Goal: Task Accomplishment & Management: Complete application form

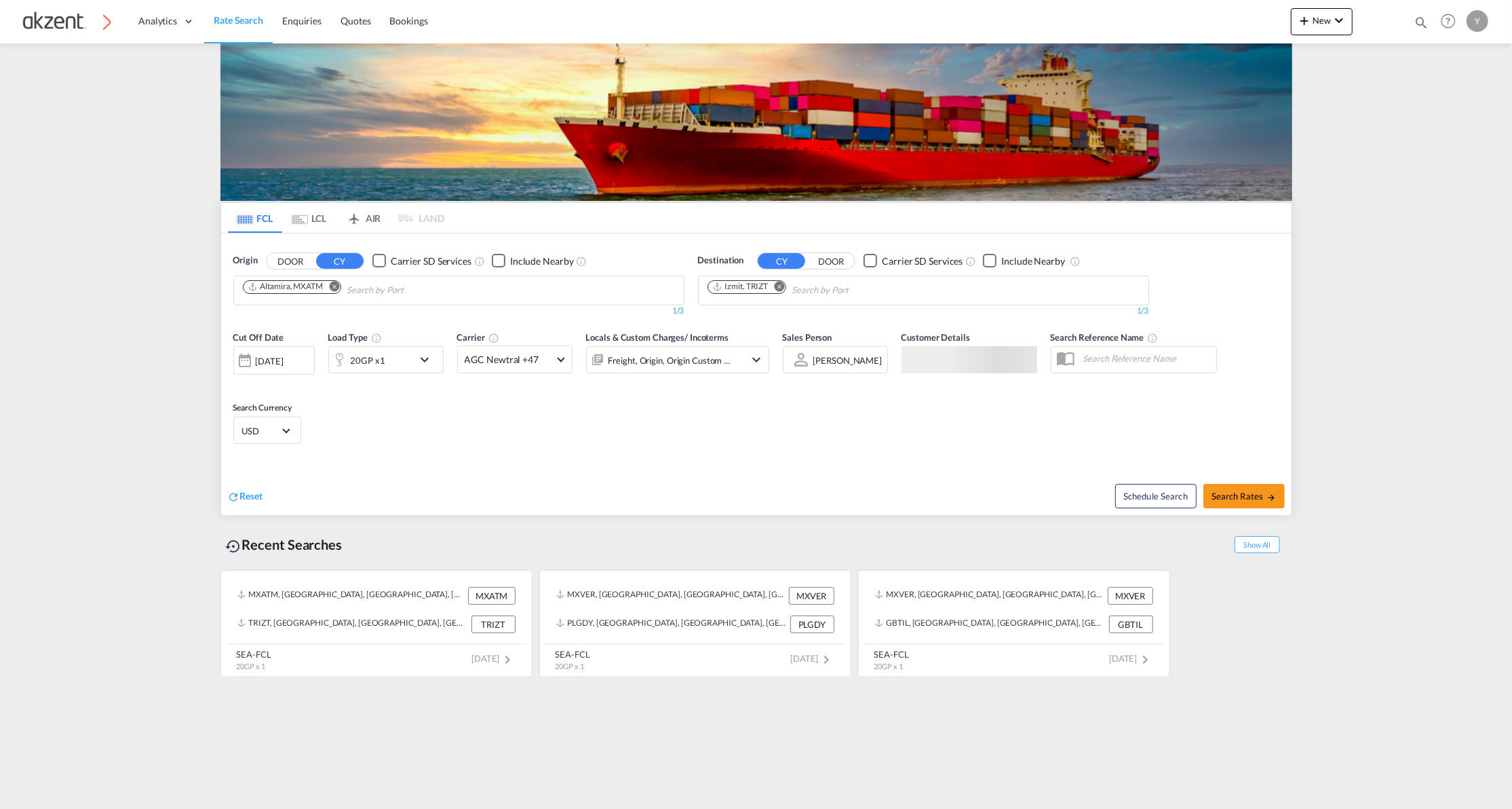
click at [353, 218] on md-icon "icon-airplane" at bounding box center [353, 216] width 16 height 10
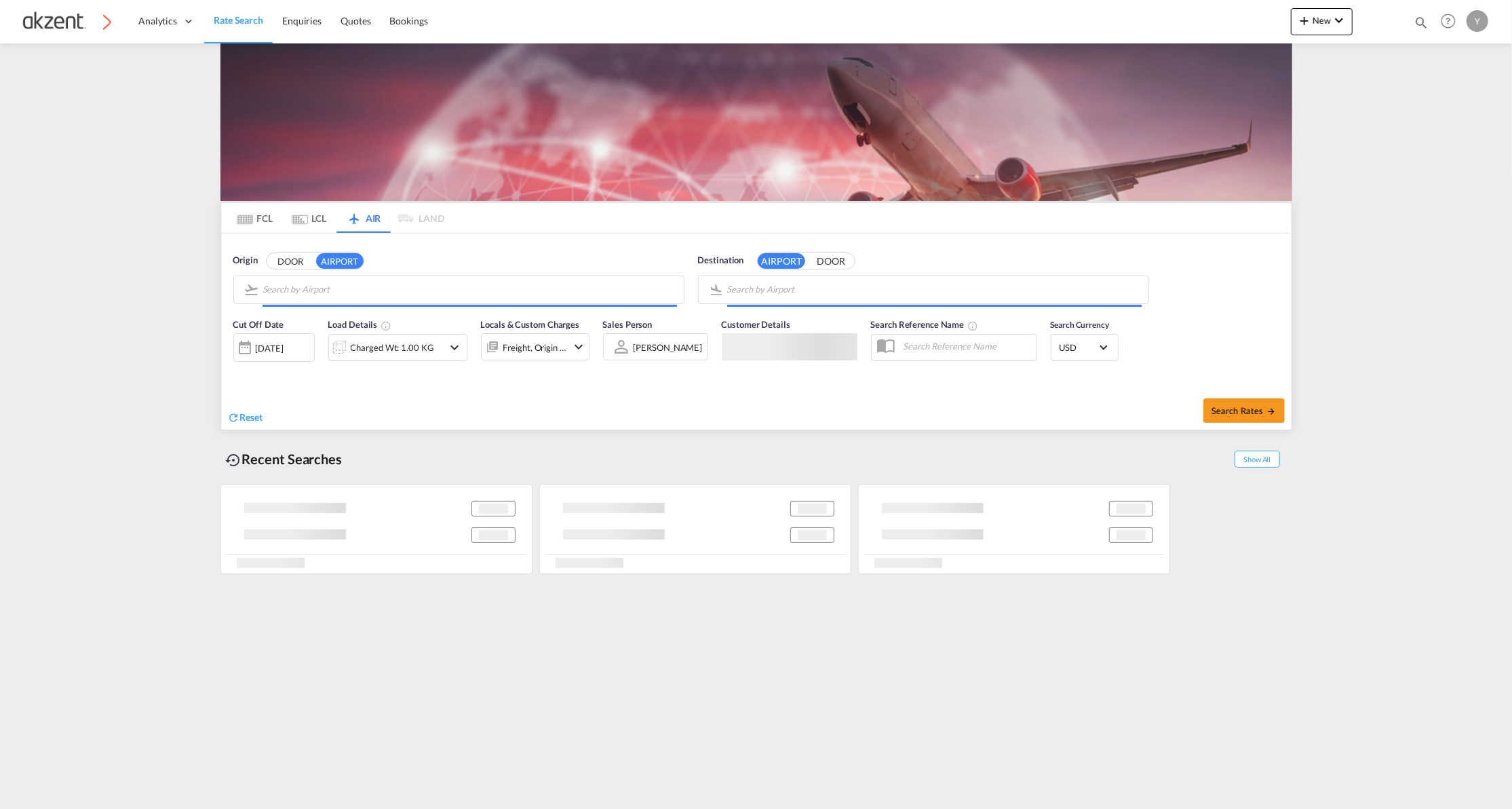
type input "Licenciado [PERSON_NAME] International, [GEOGRAPHIC_DATA], [GEOGRAPHIC_DATA]"
type input "[GEOGRAPHIC_DATA], [GEOGRAPHIC_DATA], [GEOGRAPHIC_DATA]"
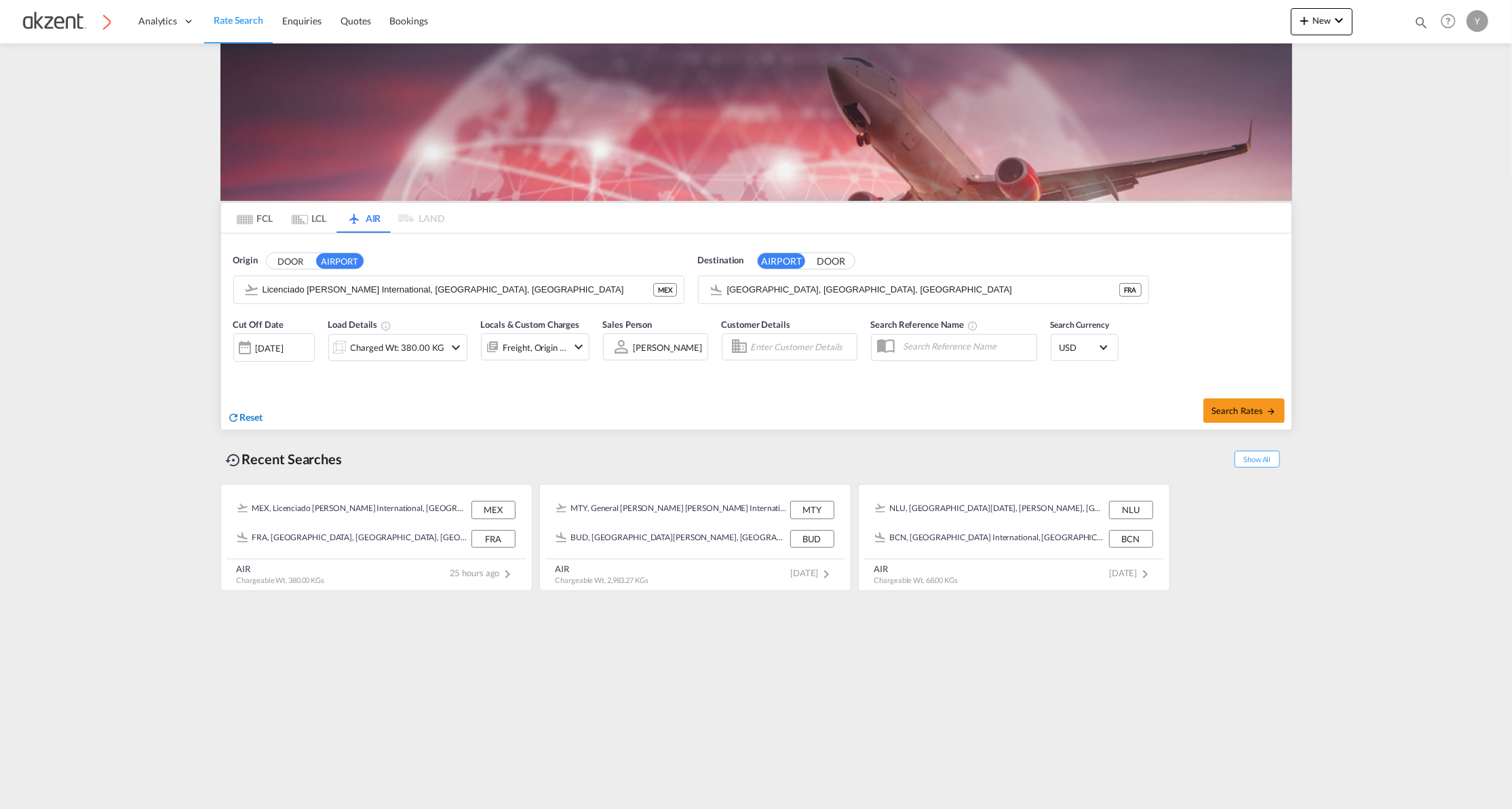
click at [242, 419] on span "Reset" at bounding box center [252, 417] width 23 height 11
click at [427, 294] on body "Analytics Dashboard Rate Search Enquiries Quotes Bookings" at bounding box center [756, 404] width 1512 height 809
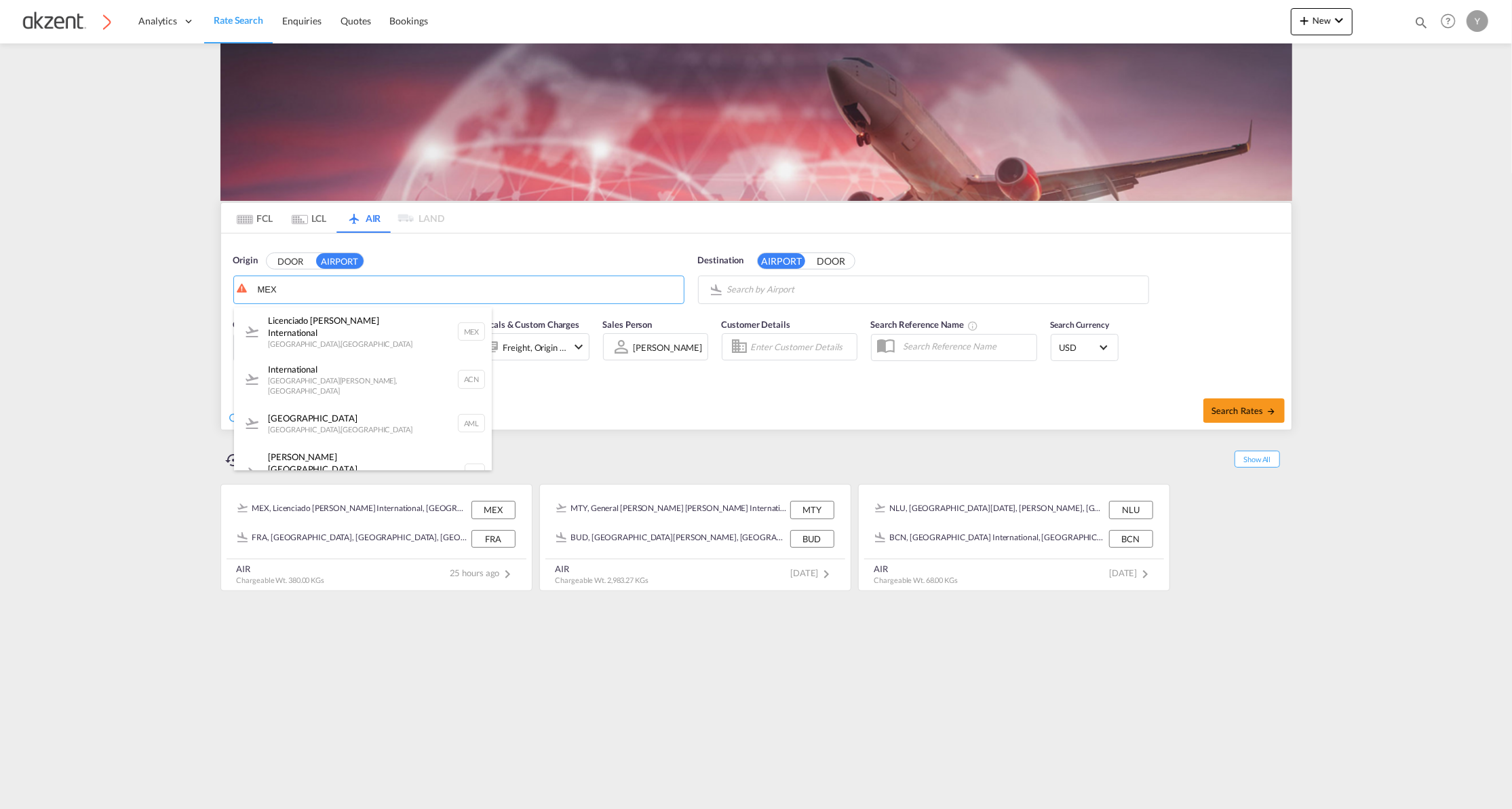
type input "MEX"
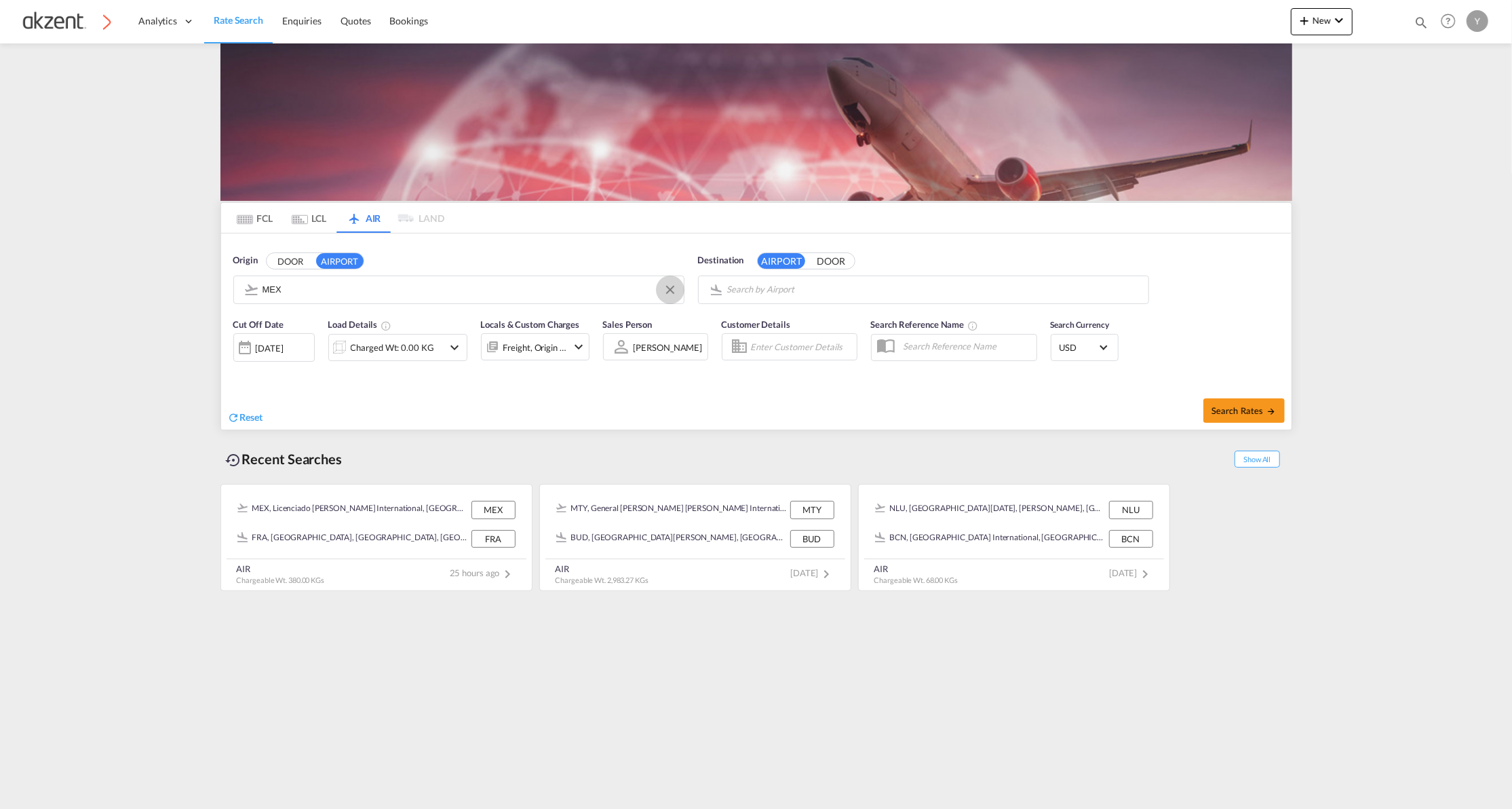
click at [667, 289] on button "Clear Input" at bounding box center [671, 290] width 21 height 21
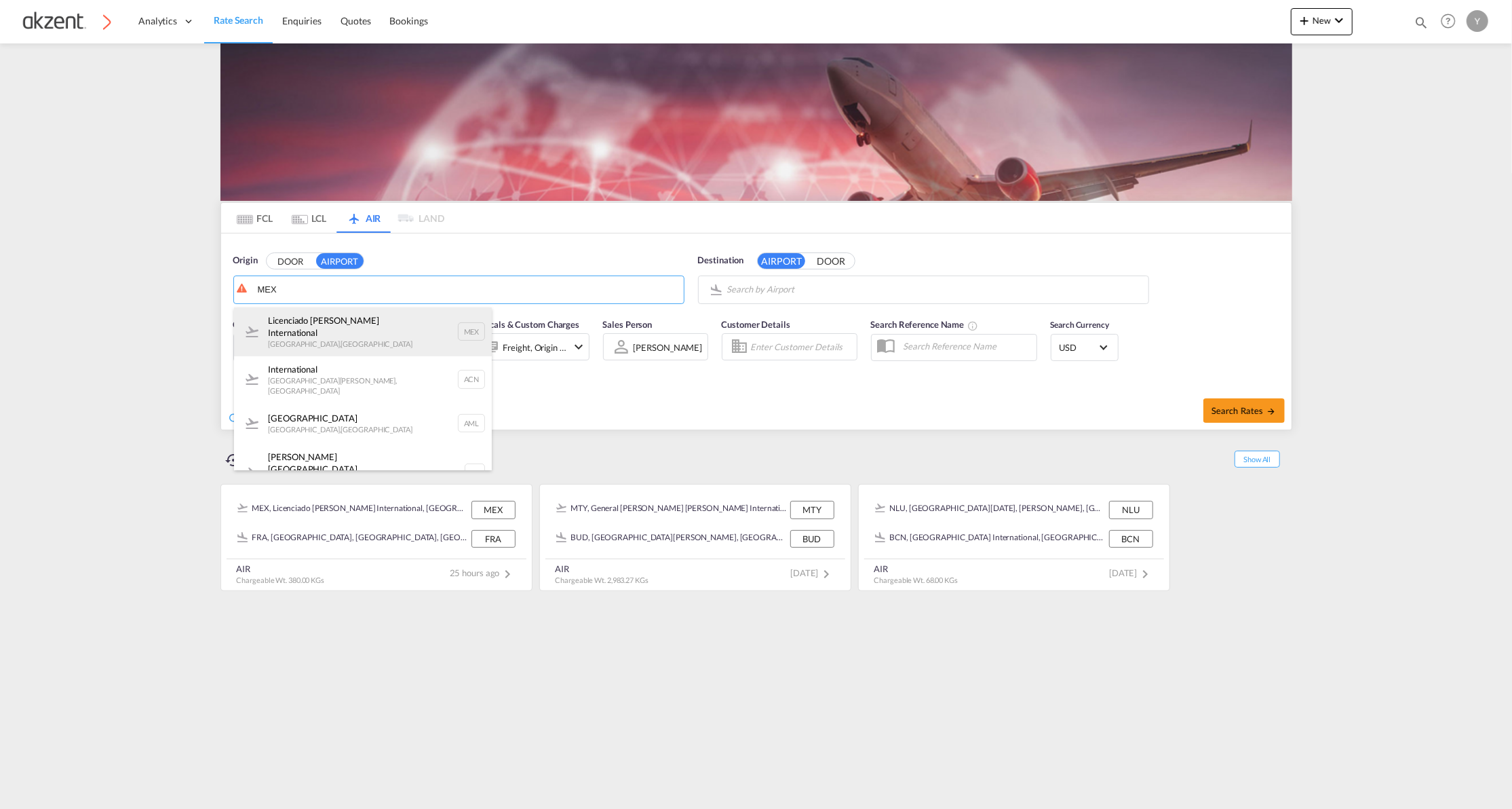
click at [383, 318] on div "Licenciado [PERSON_NAME] International [GEOGRAPHIC_DATA] , [GEOGRAPHIC_DATA] MEX" at bounding box center [363, 331] width 258 height 49
type input "Licenciado [PERSON_NAME] International, [GEOGRAPHIC_DATA], [GEOGRAPHIC_DATA]"
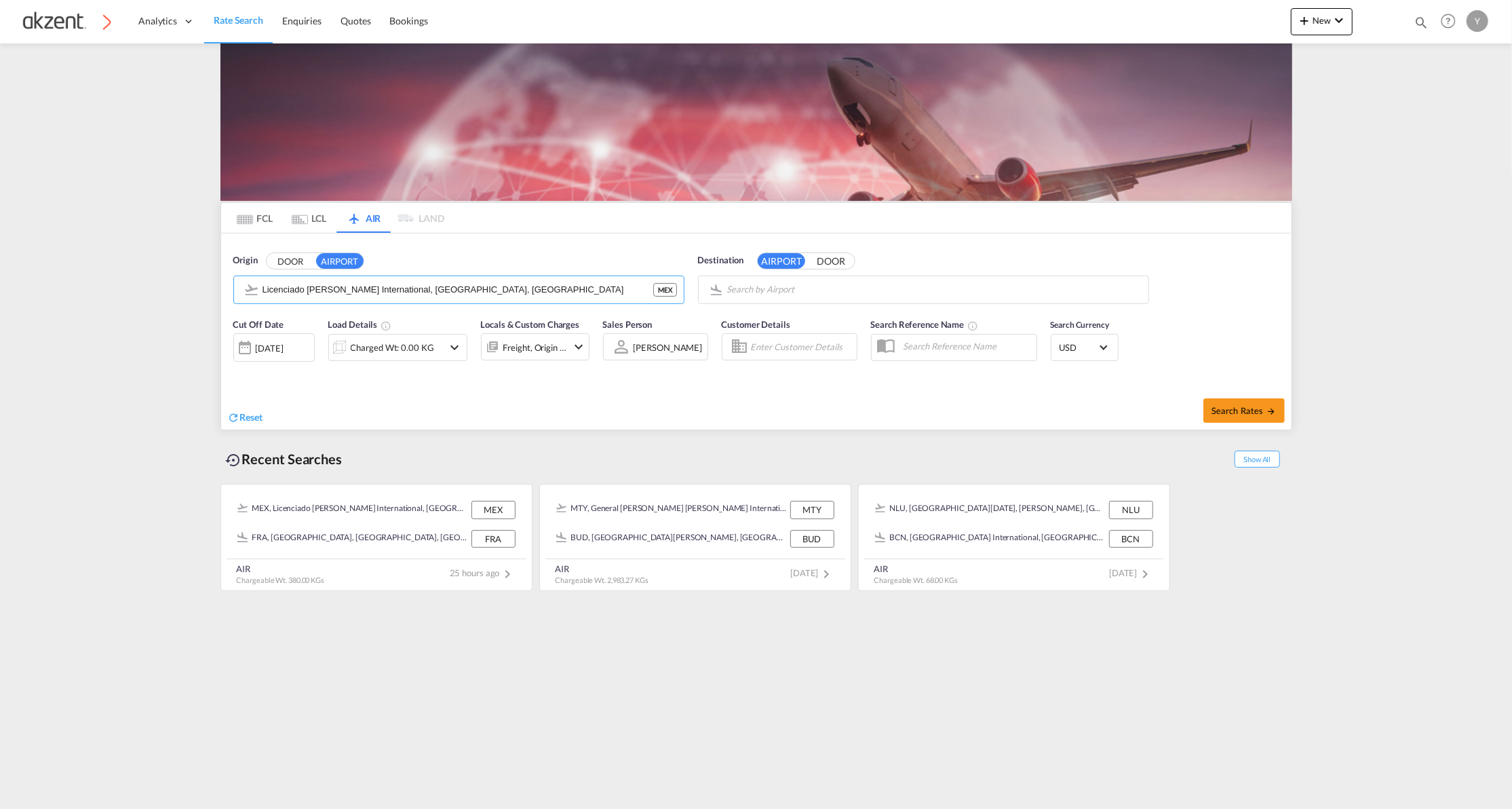
click at [752, 277] on md-input-container "Frankfurt am Main International, Frankfurt-am-Main, FRA" at bounding box center [924, 290] width 450 height 27
click at [744, 283] on body "Analytics Dashboard Rate Search Enquiries Quotes Bookings" at bounding box center [756, 404] width 1512 height 809
drag, startPoint x: 744, startPoint y: 283, endPoint x: 732, endPoint y: 292, distance: 15.0
click at [897, 297] on body "Analytics Dashboard Rate Search Enquiries Quotes Bookings" at bounding box center [756, 404] width 1512 height 809
click at [840, 317] on div "Zvartnots International [GEOGRAPHIC_DATA] , [GEOGRAPHIC_DATA] EVN" at bounding box center [827, 328] width 258 height 41
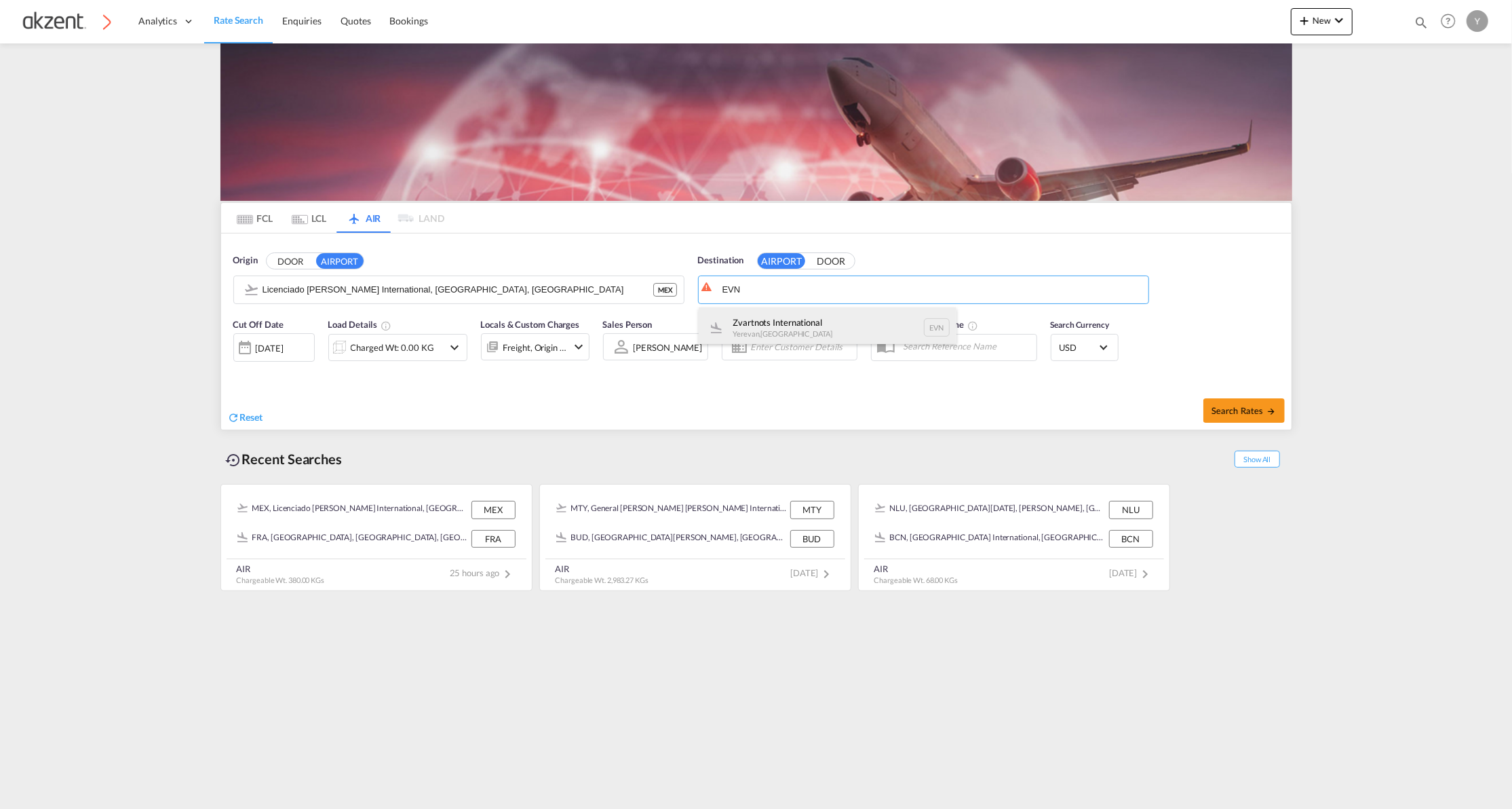
type input "Zvartnots International, [GEOGRAPHIC_DATA], EVN"
click at [572, 396] on div "Reset" at bounding box center [494, 407] width 532 height 38
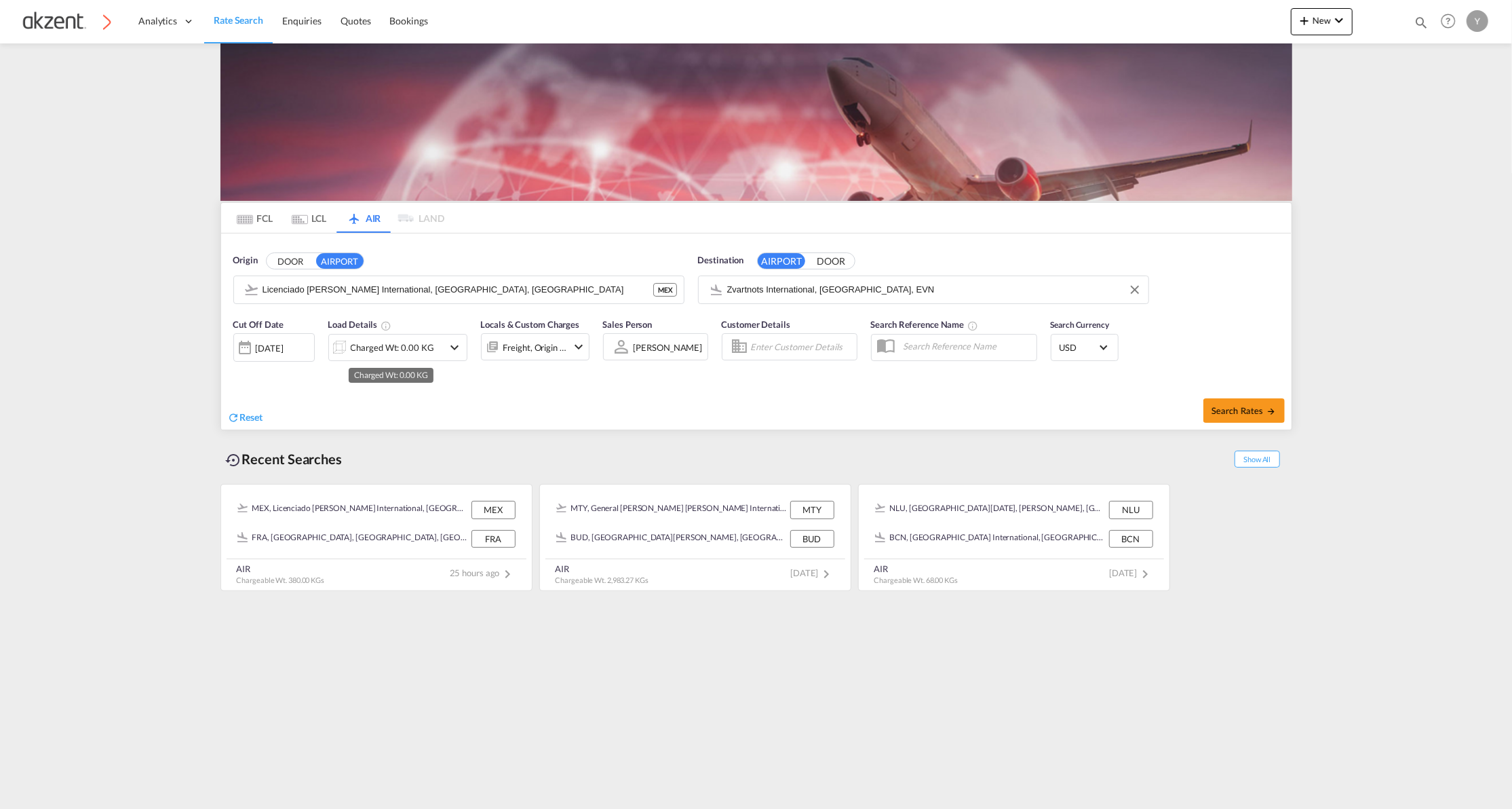
click at [356, 348] on div "Charged Wt: 0.00 KG" at bounding box center [393, 348] width 84 height 19
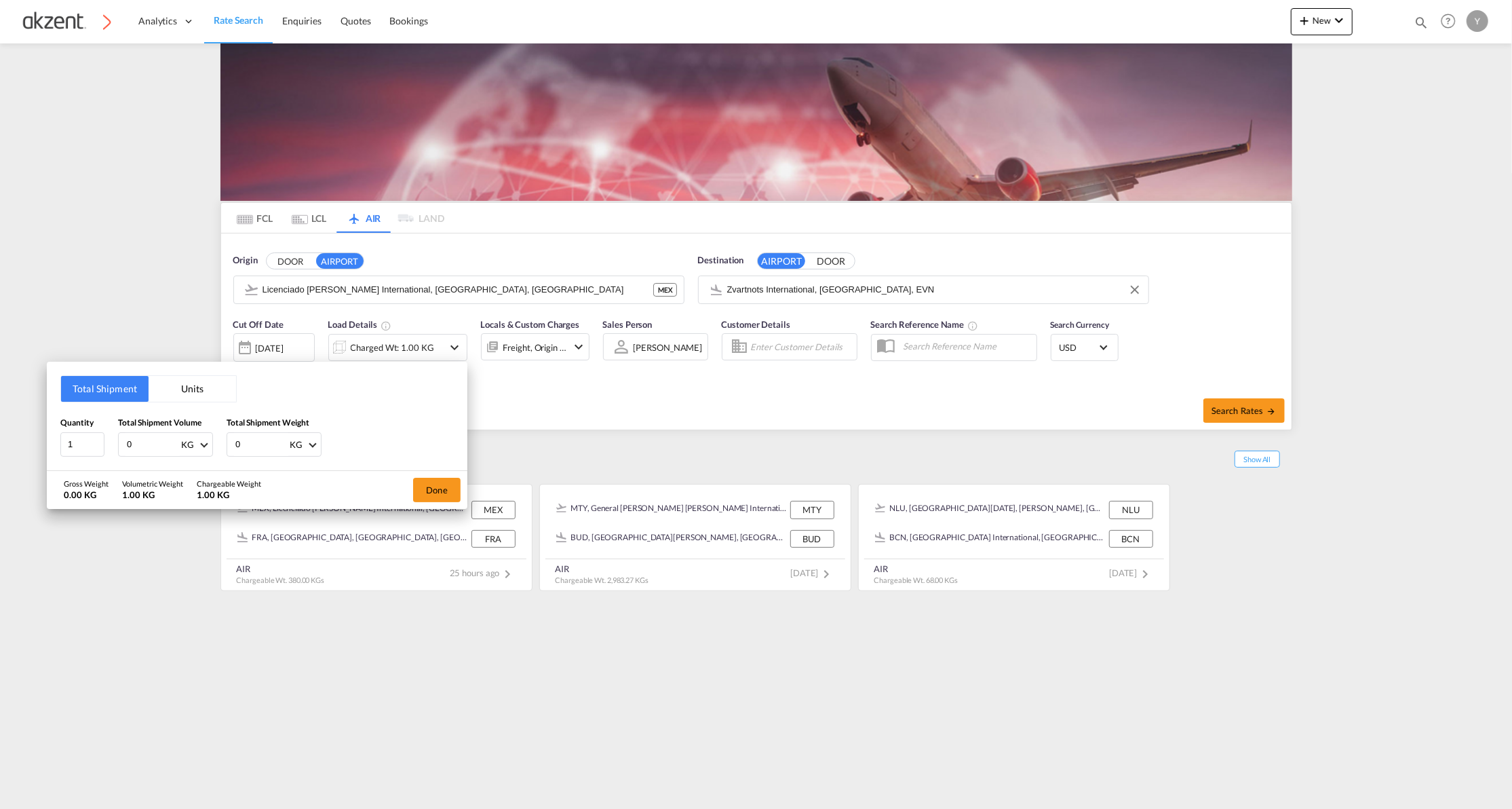
click at [194, 392] on button "Units" at bounding box center [193, 389] width 87 height 26
type input "2"
click at [96, 440] on input "2" at bounding box center [83, 443] width 44 height 25
click at [126, 443] on input "number" at bounding box center [144, 443] width 37 height 12
type input "120"
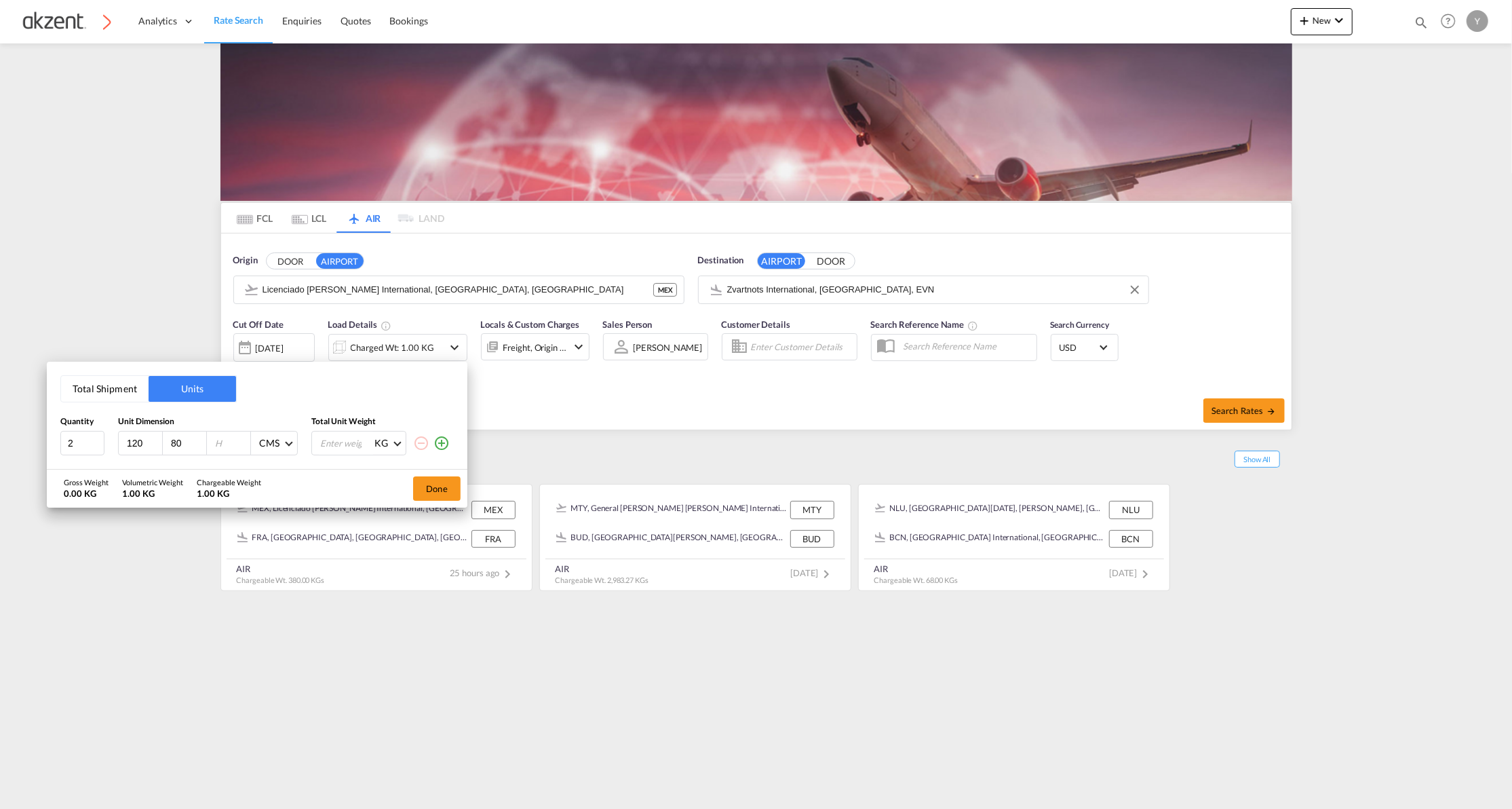
type input "80"
type input "120"
click at [342, 435] on input "number" at bounding box center [346, 443] width 54 height 23
type input "876.44"
click at [317, 491] on div "Gross Weight 1,752.88 KG Volumetric Weight 384.00 KG Chargeable Weight 1,752.88…" at bounding box center [258, 489] width 421 height 38
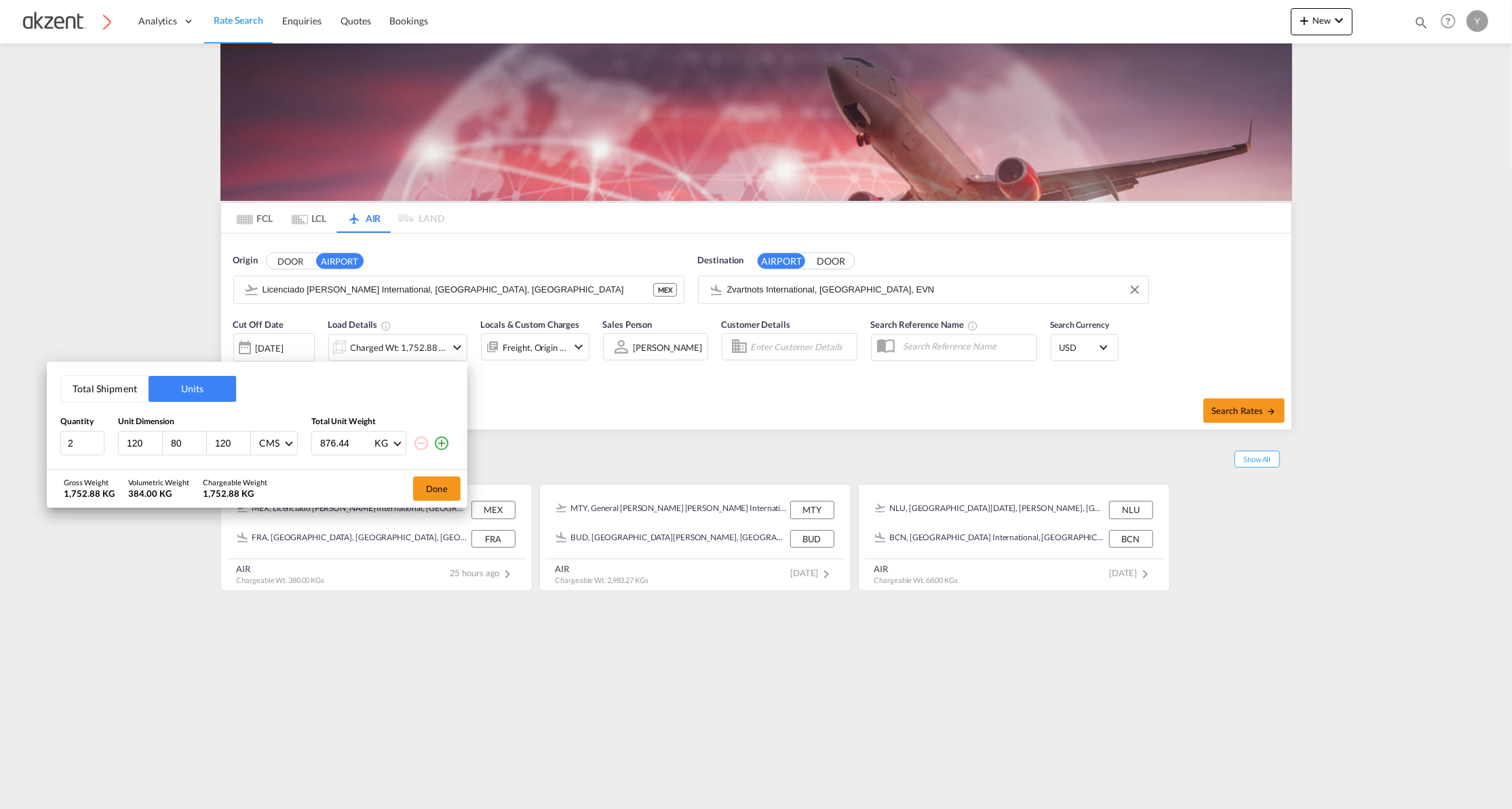
click at [410, 485] on div "Done" at bounding box center [436, 489] width 61 height 38
click at [417, 486] on button "Done" at bounding box center [437, 489] width 48 height 25
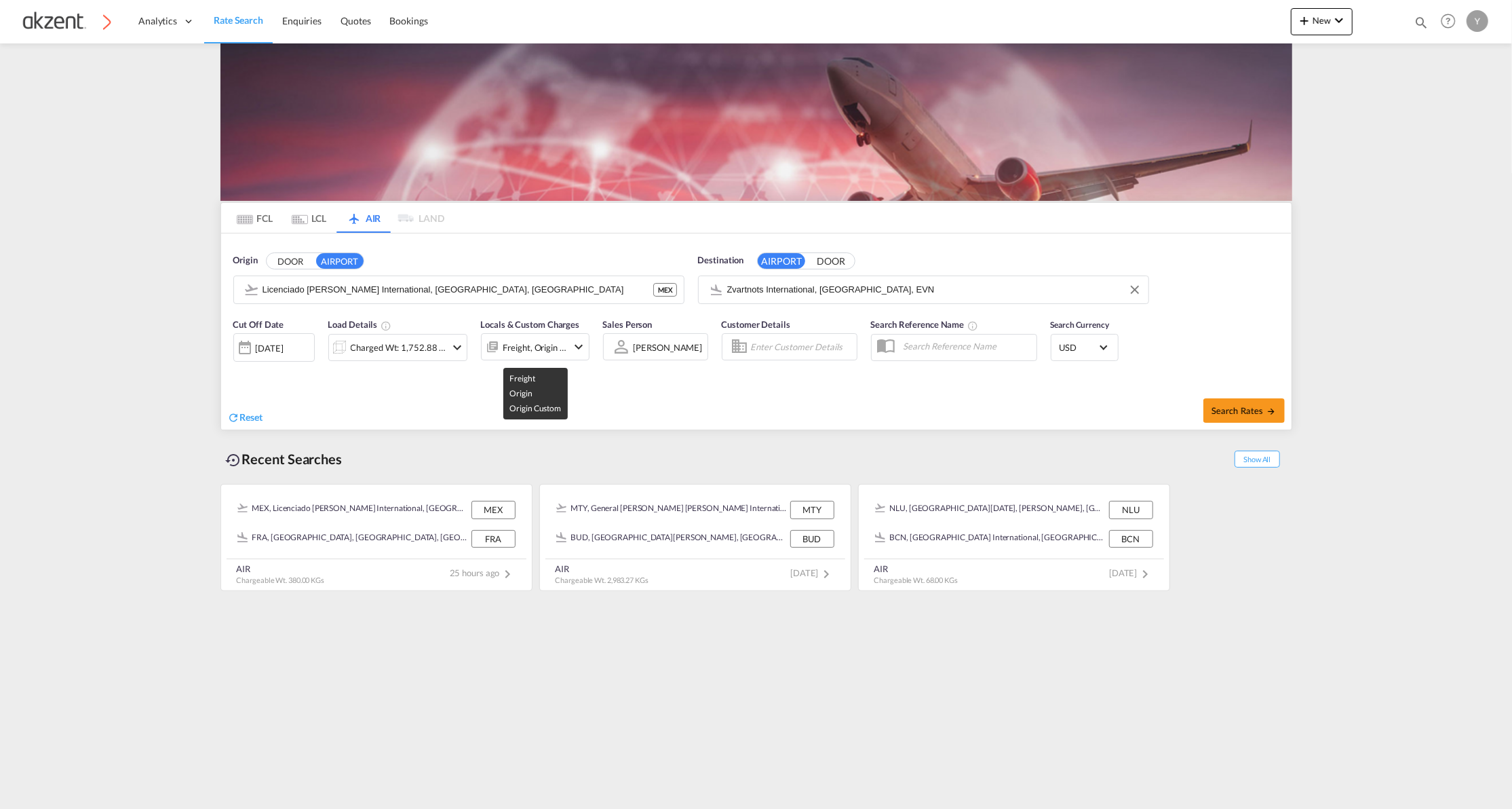
click at [551, 349] on div "Freight, Origin +1" at bounding box center [535, 348] width 64 height 19
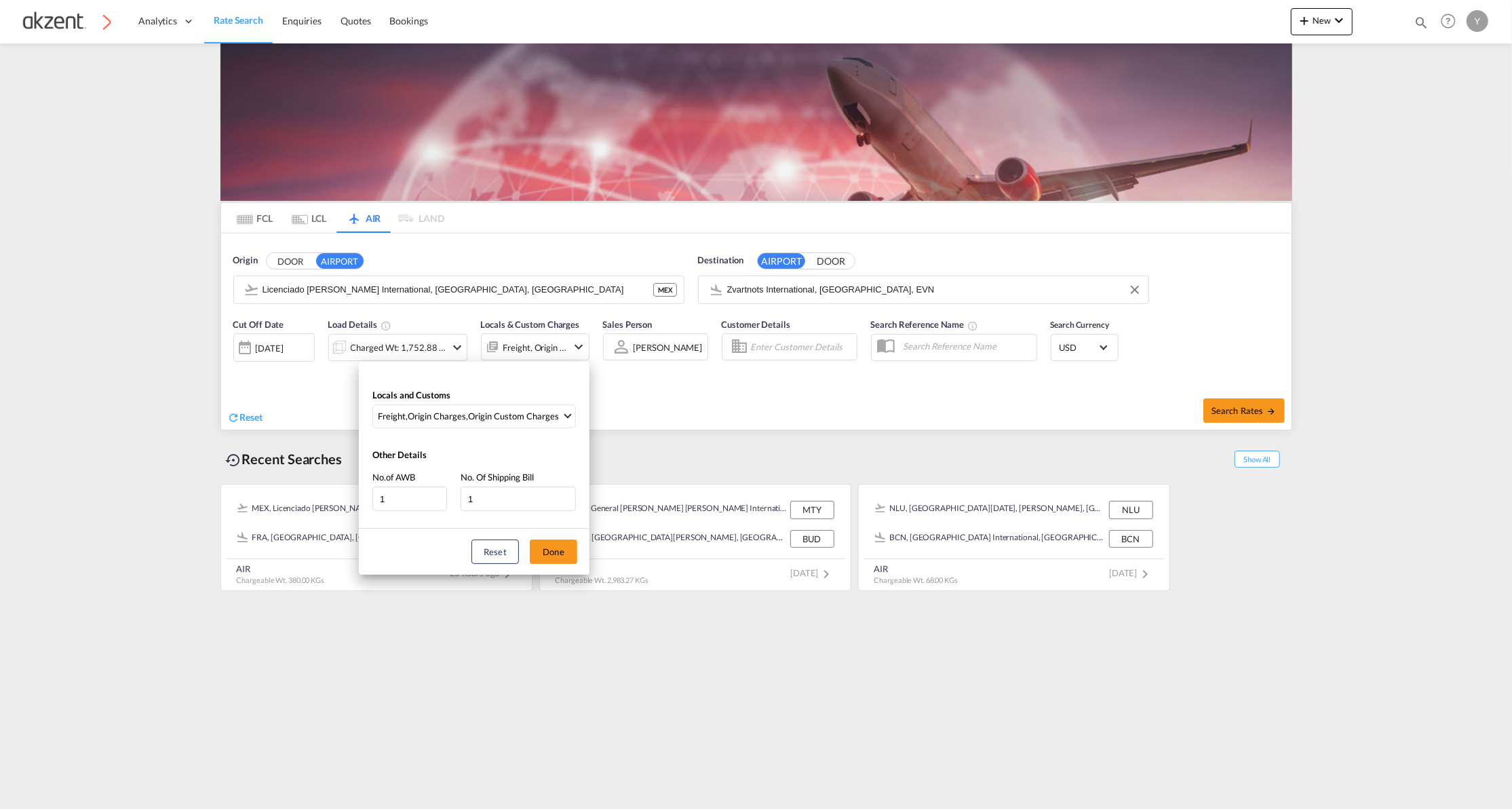
click at [628, 408] on div "Locals and Customs Freight , Origin Charges , Origin Custom Charges Clear All S…" at bounding box center [756, 404] width 1512 height 809
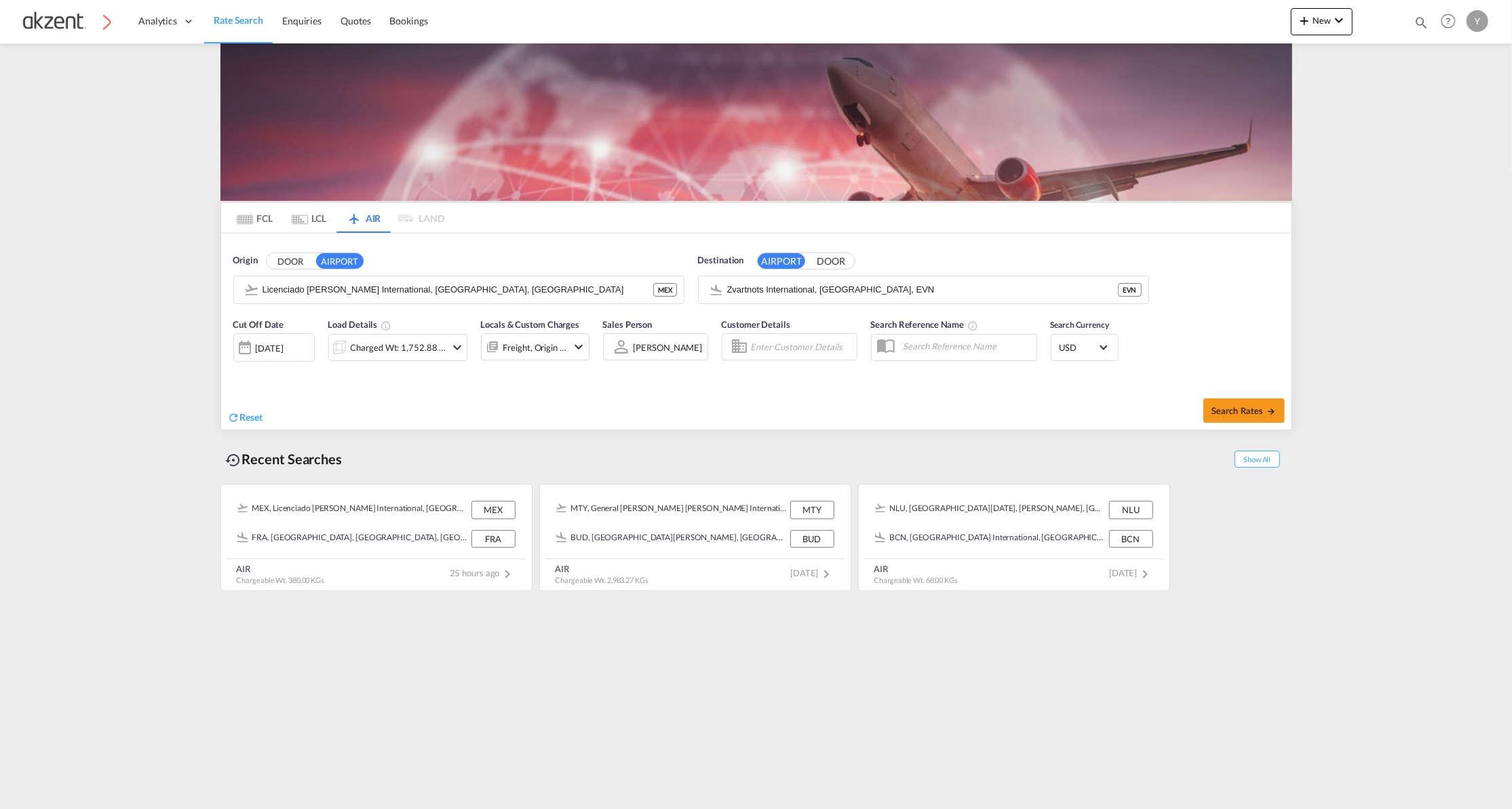
click at [578, 346] on md-icon "icon-chevron-down" at bounding box center [578, 347] width 16 height 16
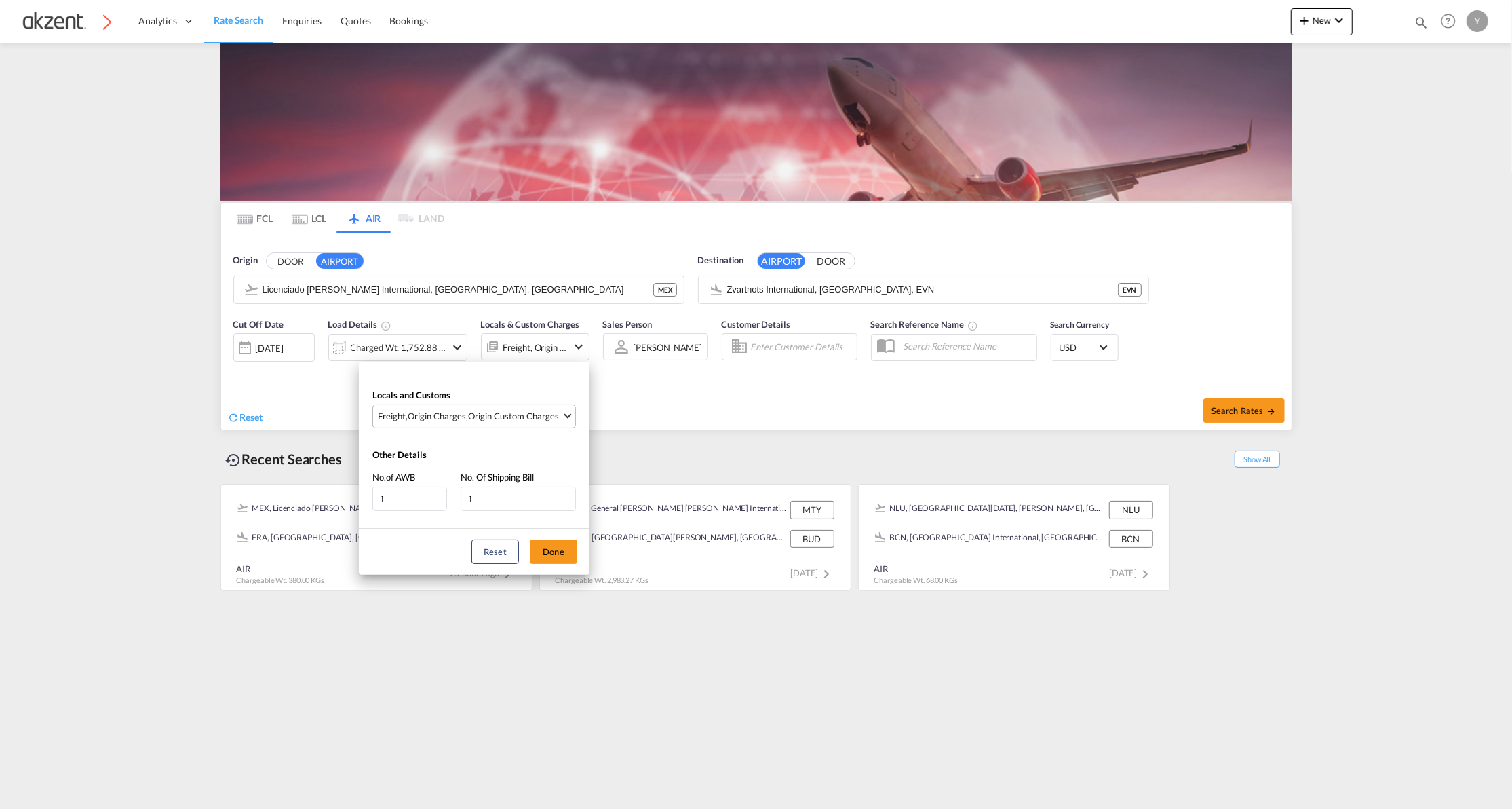
click at [525, 414] on div "Origin Custom Charges" at bounding box center [513, 416] width 91 height 12
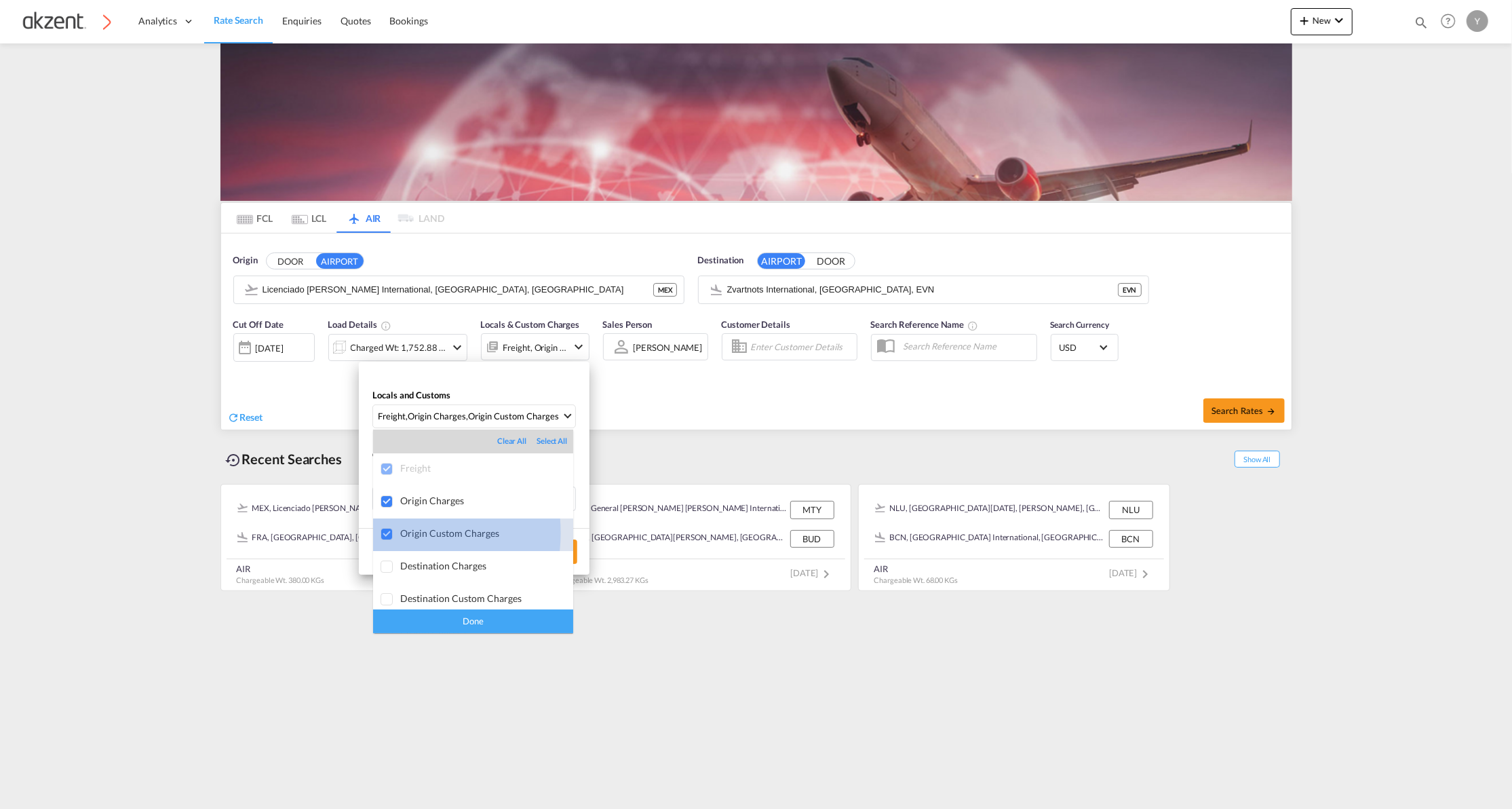
click at [388, 532] on div at bounding box center [388, 535] width 14 height 14
click at [777, 425] on md-backdrop at bounding box center [756, 404] width 1512 height 809
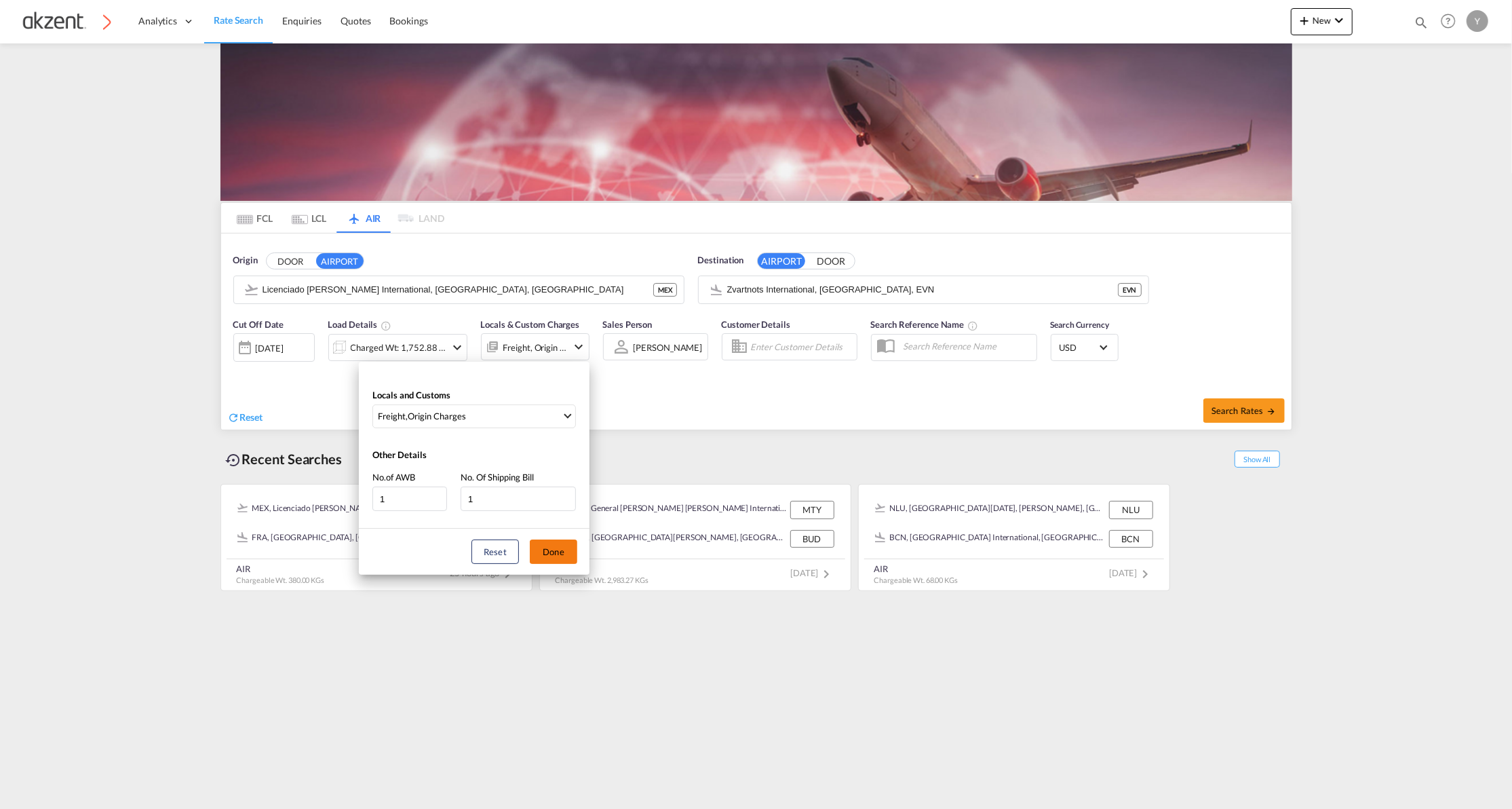
click at [552, 544] on button "Done" at bounding box center [554, 551] width 48 height 25
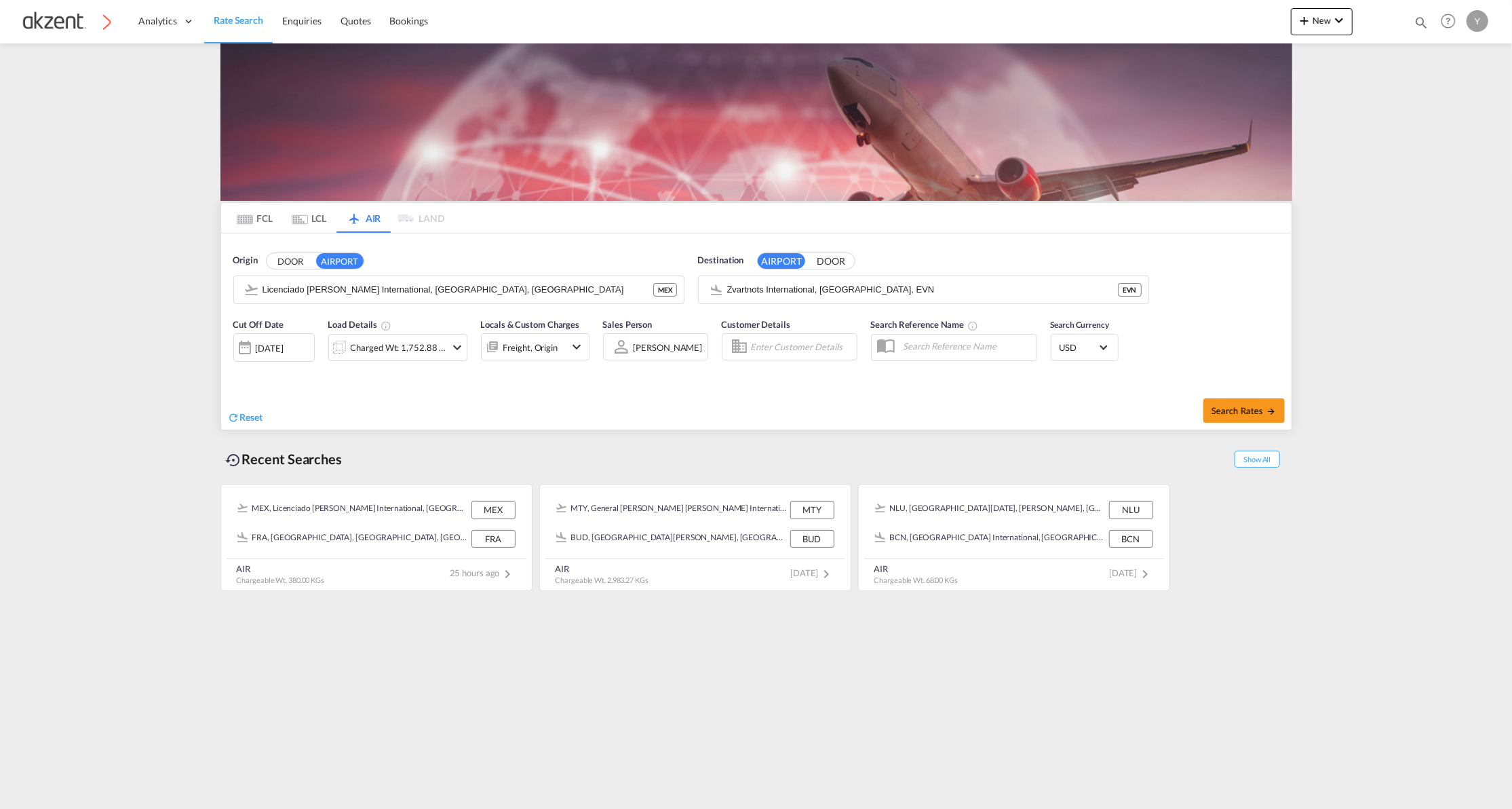
click at [780, 407] on div "Search Rates" at bounding box center [1026, 410] width 532 height 39
click at [1263, 419] on button "Search Rates" at bounding box center [1244, 410] width 81 height 25
type input "MEX to EVN / [DATE]"
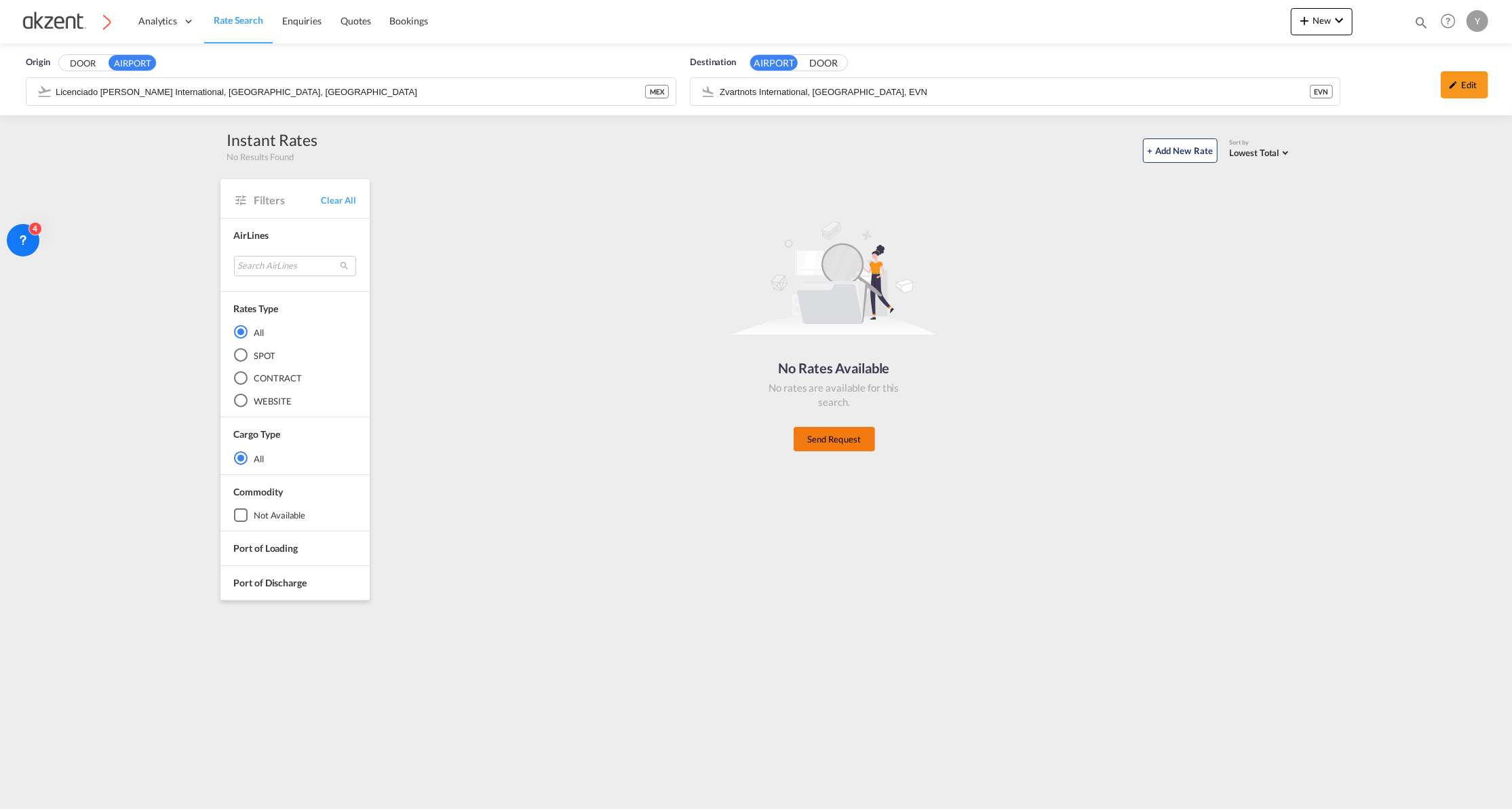
click at [832, 436] on button "Send Request" at bounding box center [834, 439] width 81 height 25
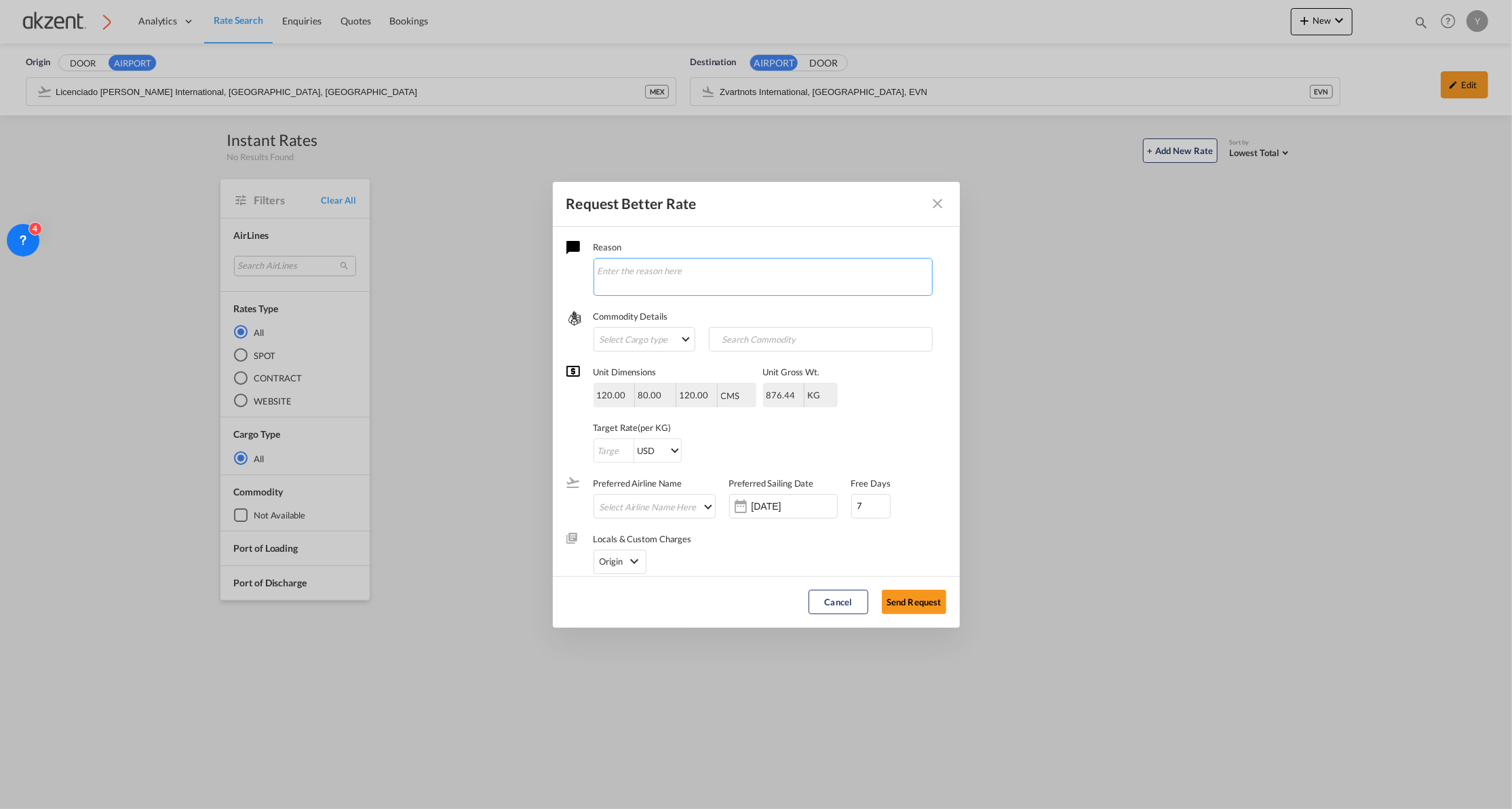
click at [649, 274] on textarea "Request Better Rate ..." at bounding box center [763, 277] width 339 height 38
click at [631, 280] on textarea "Request Better Rate ..." at bounding box center [763, 277] width 339 height 38
paste textarea "• Cargo: Tequila • Quantity: 2 pallets • Dimensions: 120 × 80 × 120 cm each • G…"
drag, startPoint x: 685, startPoint y: 280, endPoint x: 698, endPoint y: 280, distance: 13.0
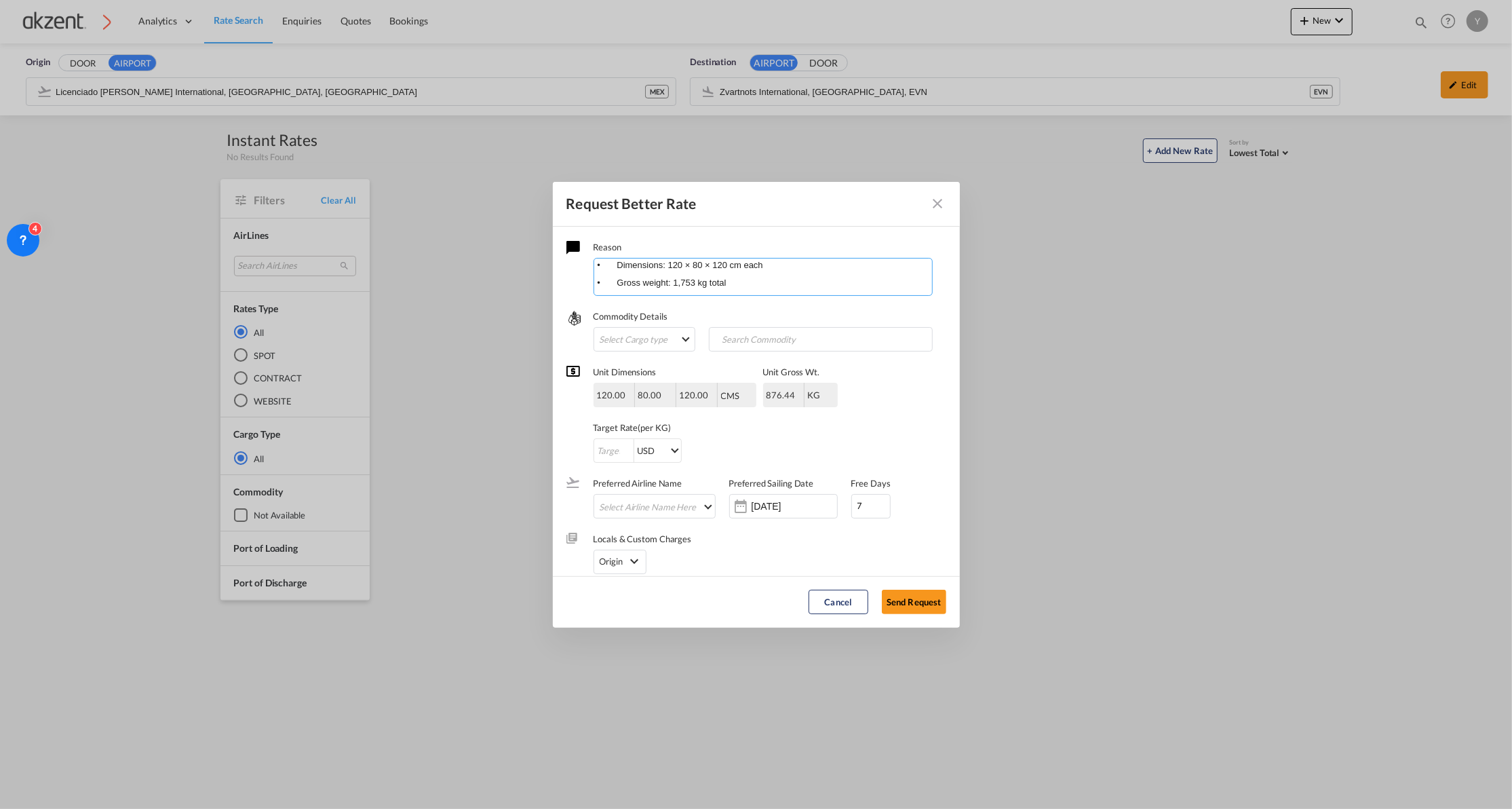
click at [685, 280] on textarea "• Cargo: Tequila • Quantity: 2 pallets • Dimensions: 120 × 80 × 120 cm each • G…" at bounding box center [763, 277] width 339 height 38
paste textarea "EVN ([GEOGRAPHIC_DATA], [GEOGRAPHIC_DATA])"
click at [674, 283] on textarea "• Cargo: Tequila • Quantity: 2 pallets • Dimensions: 120 × 80 × 120 cm each • G…" at bounding box center [763, 277] width 339 height 38
click at [685, 277] on textarea "• Cargo: Tequila • Quantity: 2 pallets • Dimensions: 120 × 80 × 120 cm each • G…" at bounding box center [763, 277] width 339 height 38
type textarea "• Cargo: Tequila • Quantity: 2 pallets • Dimensions: 120 × 80 × 120 cm each • G…"
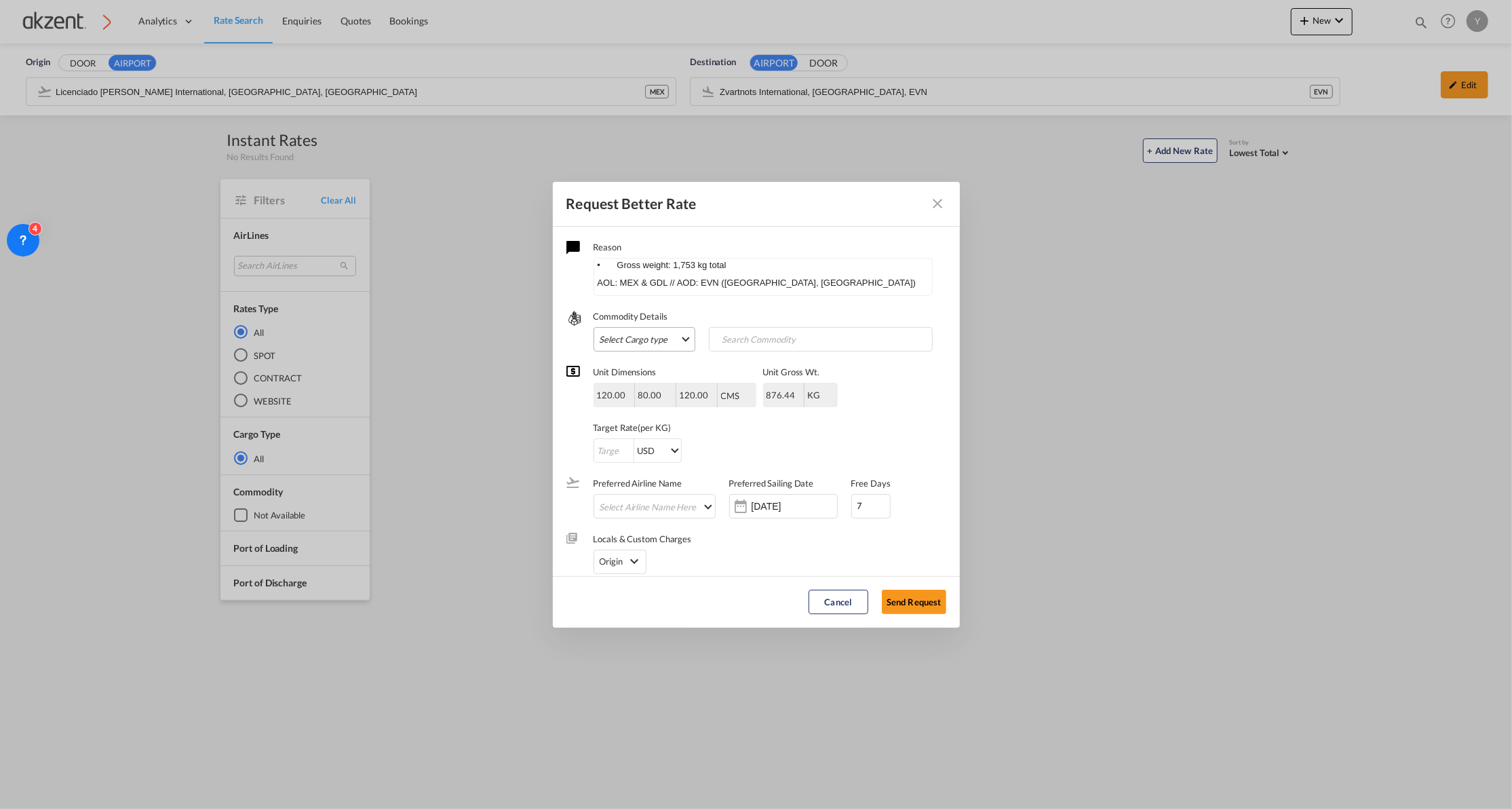
click at [627, 337] on md-select "Select Cargo type FAK GCR GDSM General Cargo Hazardous Cargo Ambient Foodstuff …" at bounding box center [644, 339] width 102 height 25
click at [627, 338] on md-option "FAK" at bounding box center [651, 339] width 122 height 33
click at [720, 335] on input "Chips input." at bounding box center [780, 340] width 134 height 21
type input "t"
type input "tequila"
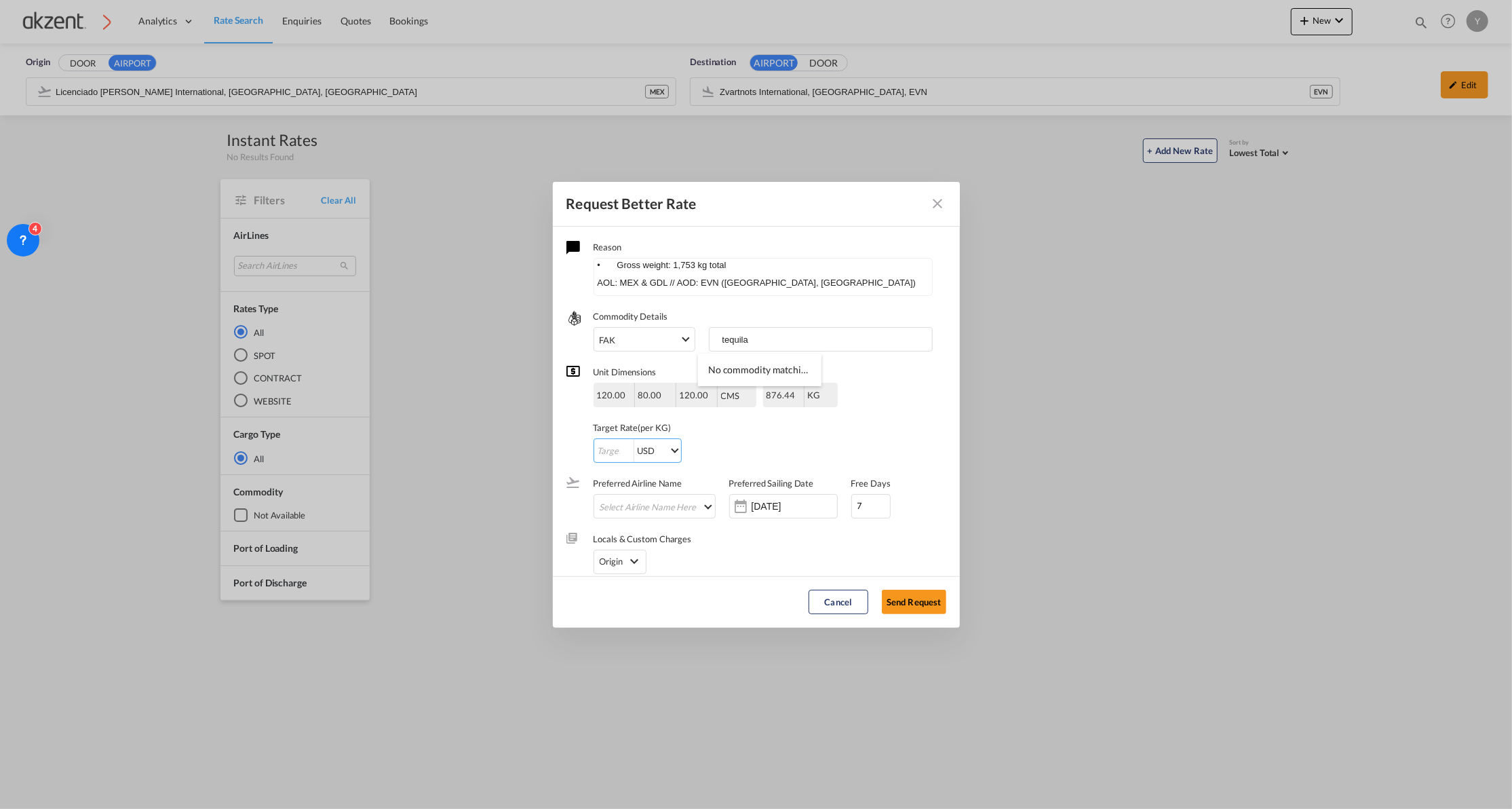
click at [609, 457] on input "Request Better Rate ..." at bounding box center [614, 451] width 39 height 25
type input "1"
click at [908, 427] on div "Unit Dimensions 120.00 80.00 120.00 CMS CMS Inches CMS Inches Unit [PERSON_NAME…" at bounding box center [756, 407] width 380 height 111
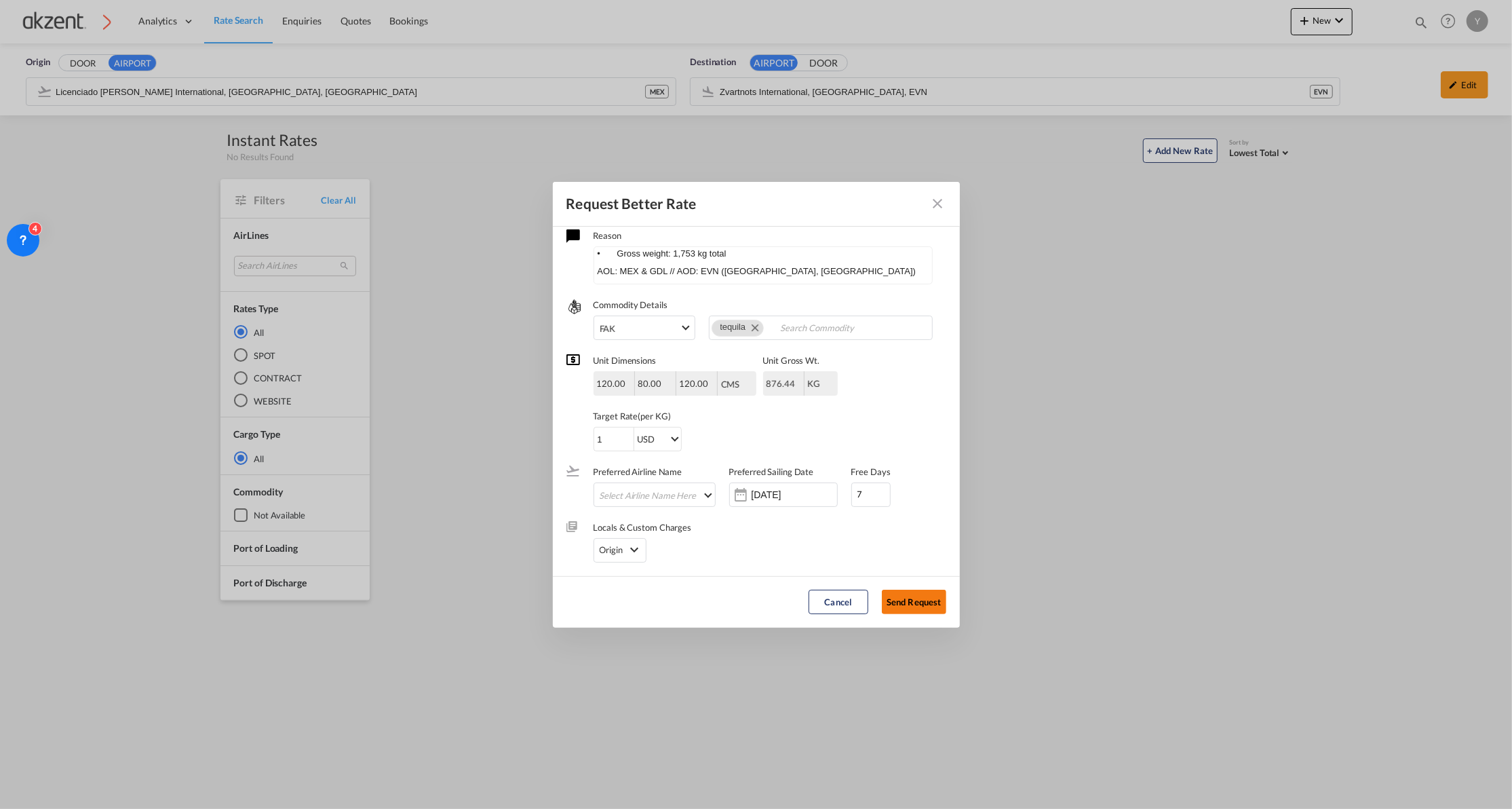
click at [901, 598] on button "Send Request" at bounding box center [914, 602] width 64 height 25
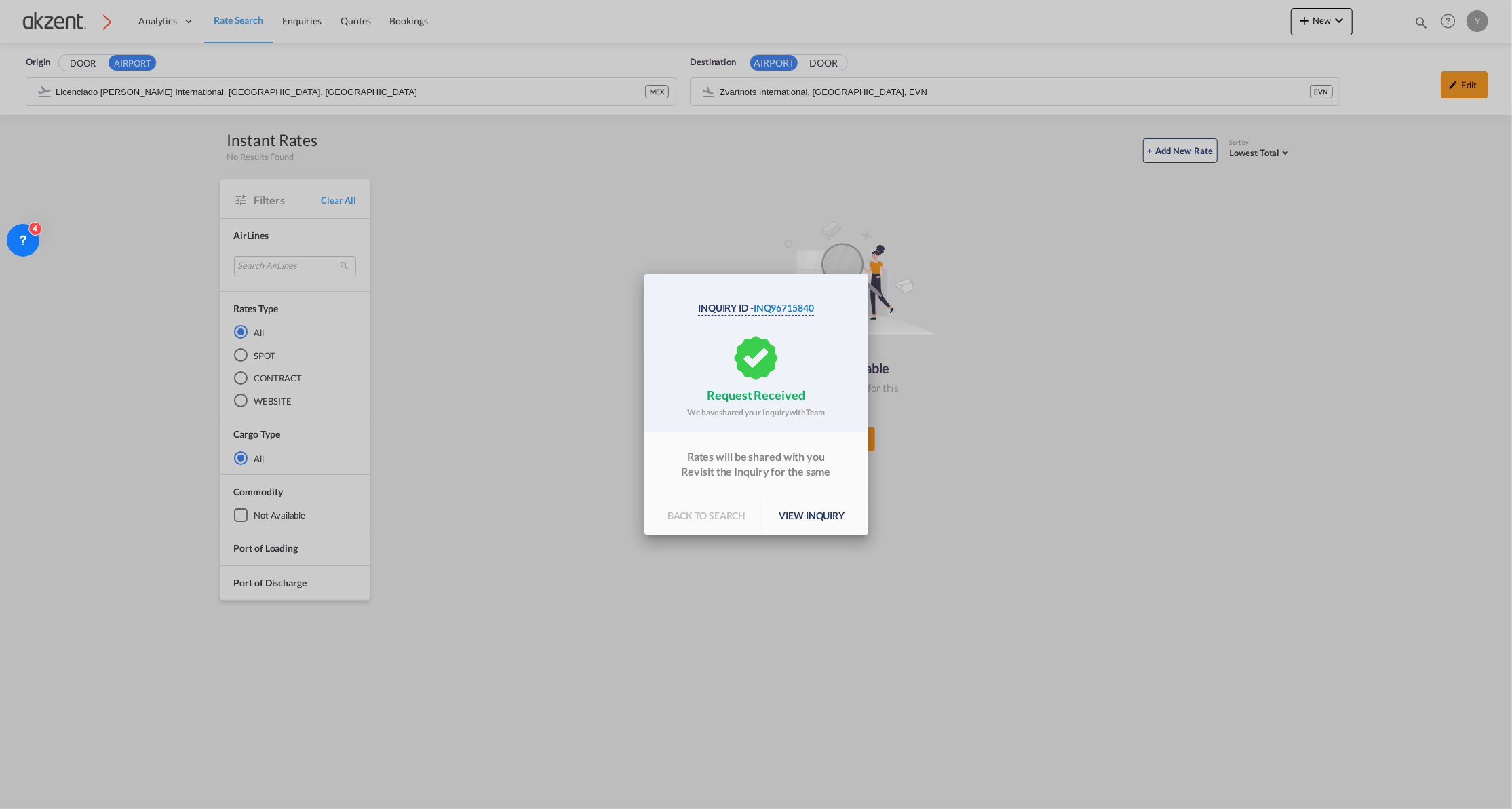
click at [806, 312] on span "INQ96715840" at bounding box center [784, 307] width 61 height 11
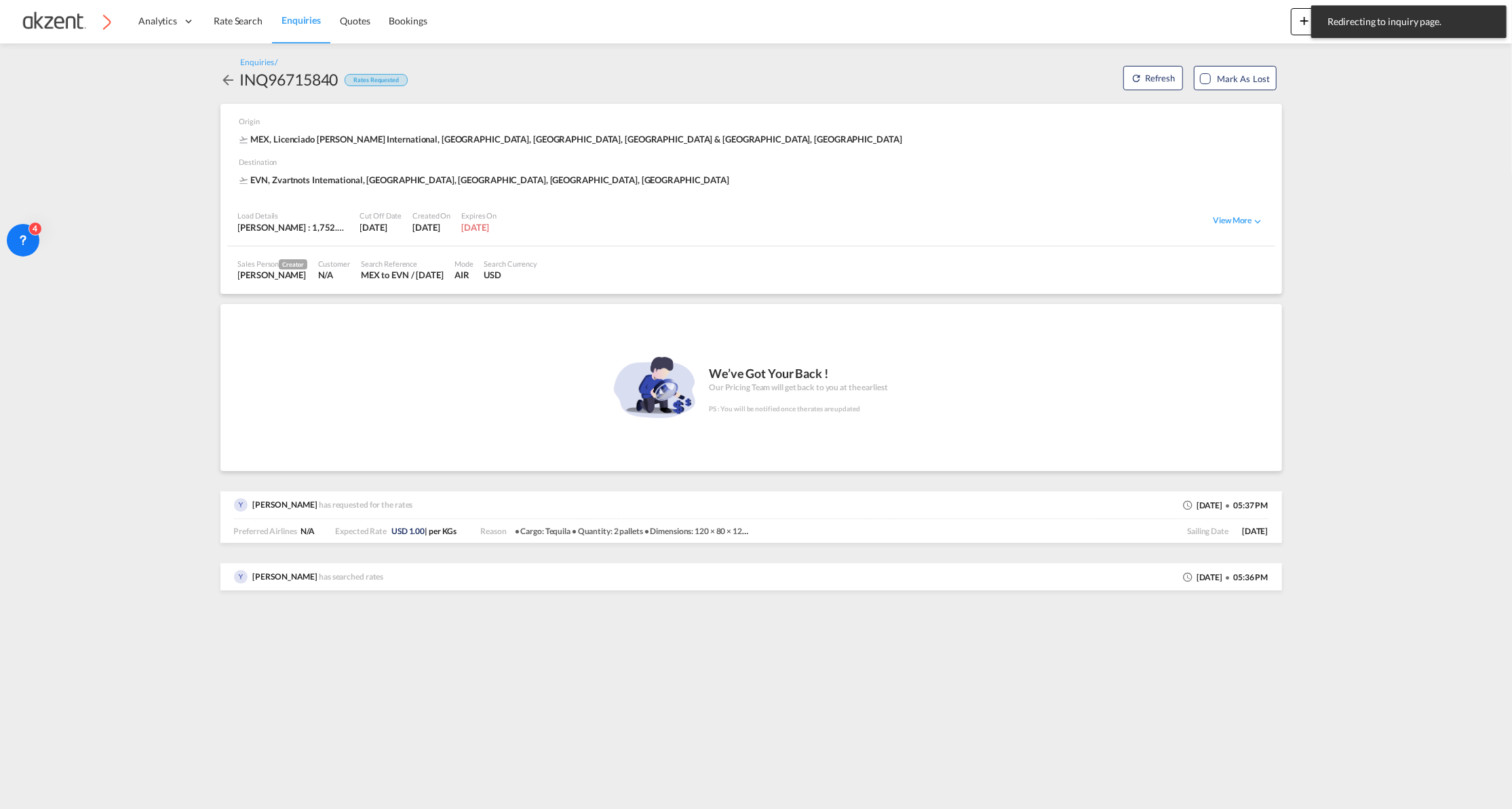
click at [271, 84] on div "INQ96715840" at bounding box center [289, 79] width 98 height 21
copy div "INQ96715840"
